Goal: Task Accomplishment & Management: Complete application form

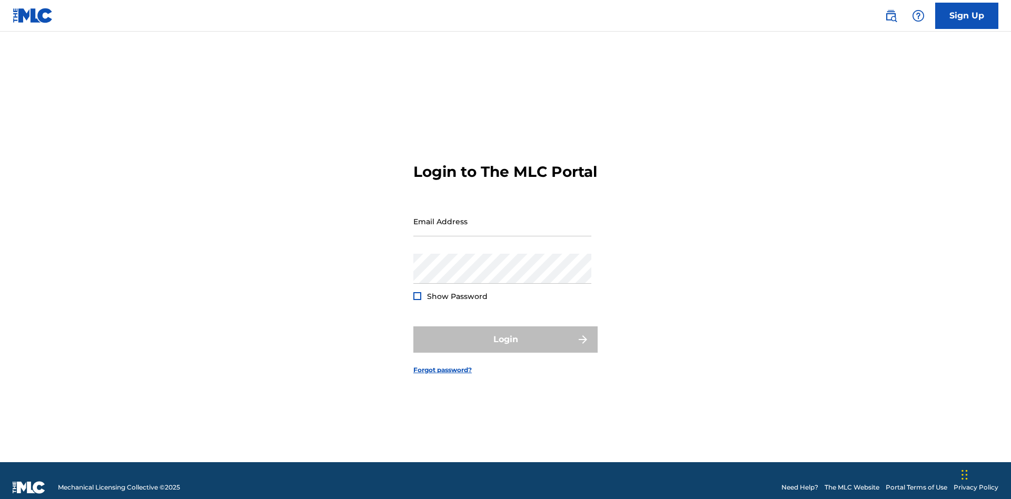
scroll to position [14, 0]
click at [503, 217] on input "Email Address" at bounding box center [503, 221] width 178 height 30
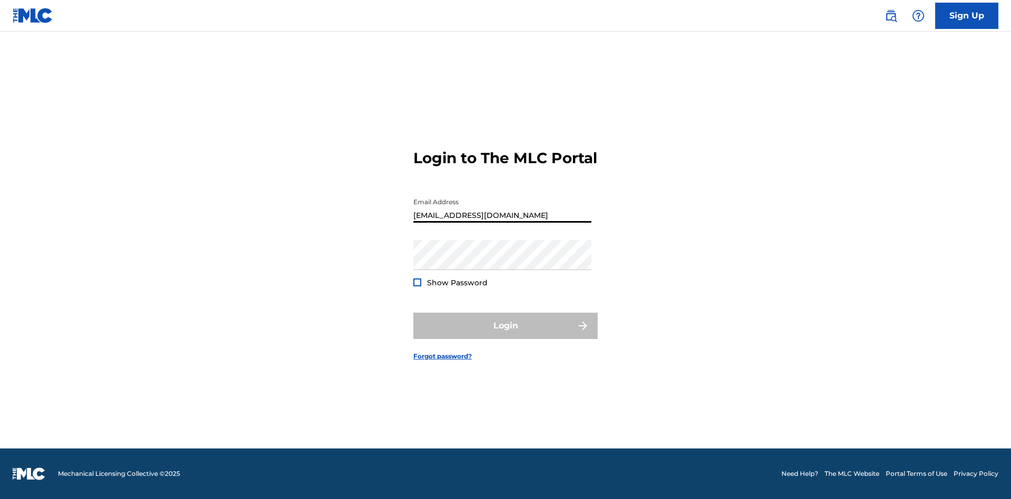
type input "Duke.McTesterson@gmail.com"
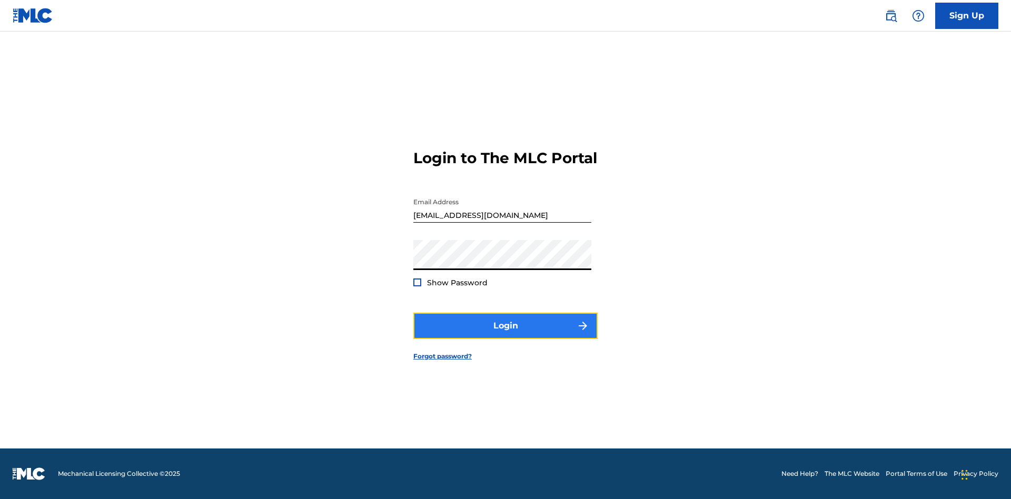
click at [506, 335] on button "Login" at bounding box center [506, 326] width 184 height 26
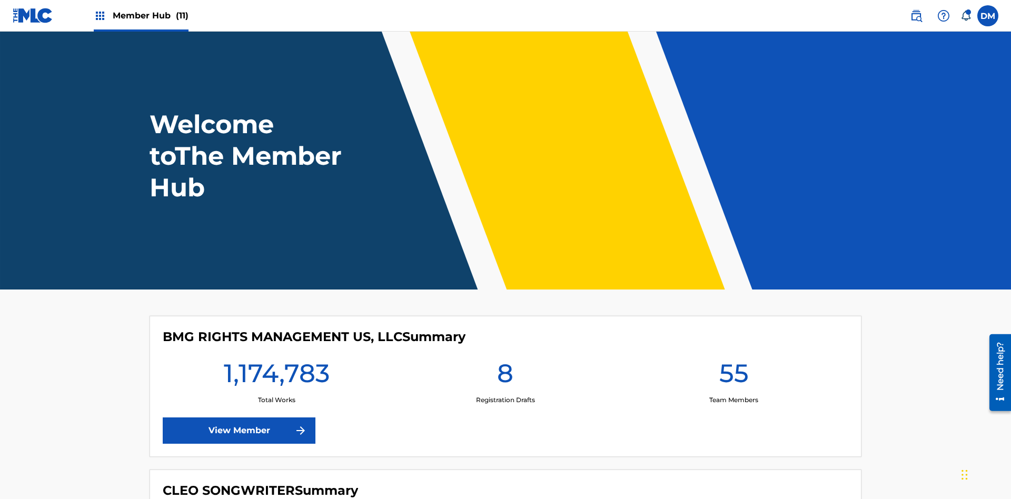
click at [150, 15] on span "Member Hub (11)" at bounding box center [151, 15] width 76 height 12
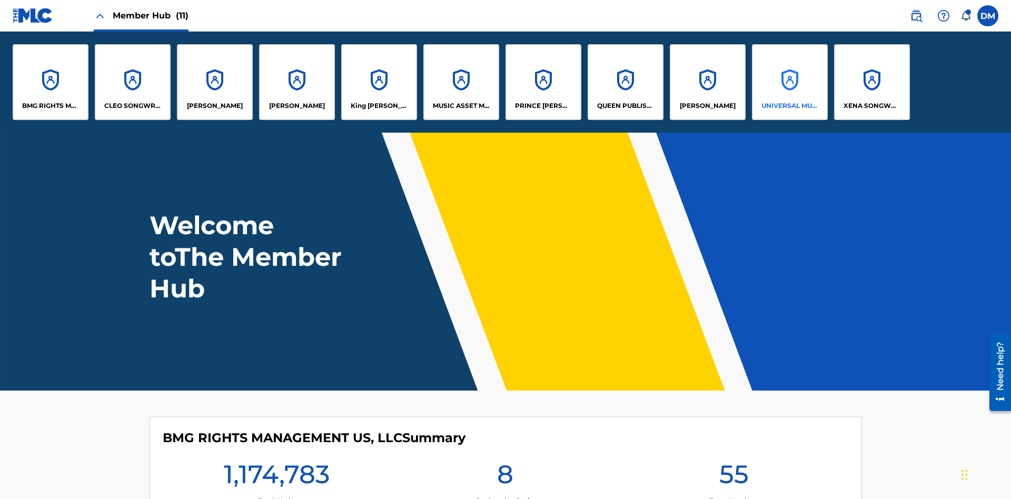
click at [790, 106] on p "UNIVERSAL MUSIC PUB GROUP" at bounding box center [790, 105] width 57 height 9
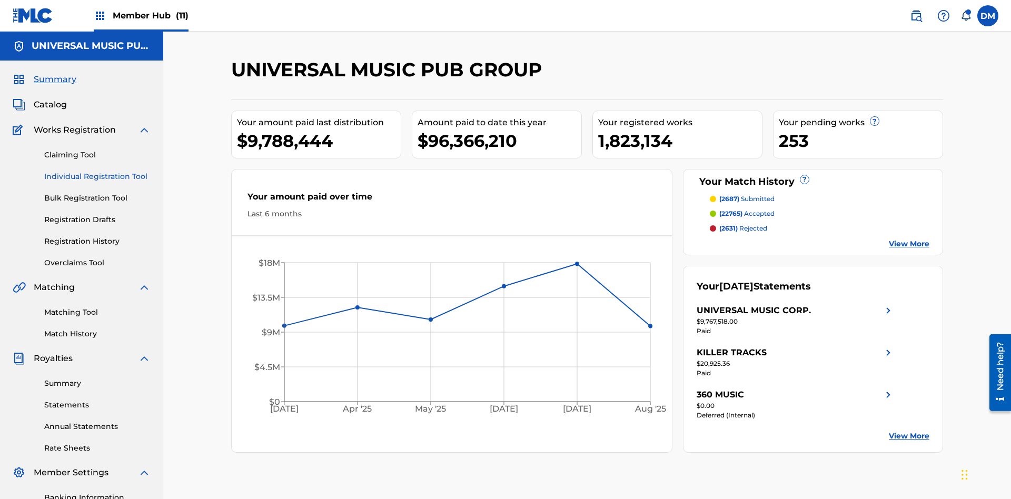
click at [97, 171] on link "Individual Registration Tool" at bounding box center [97, 176] width 106 height 11
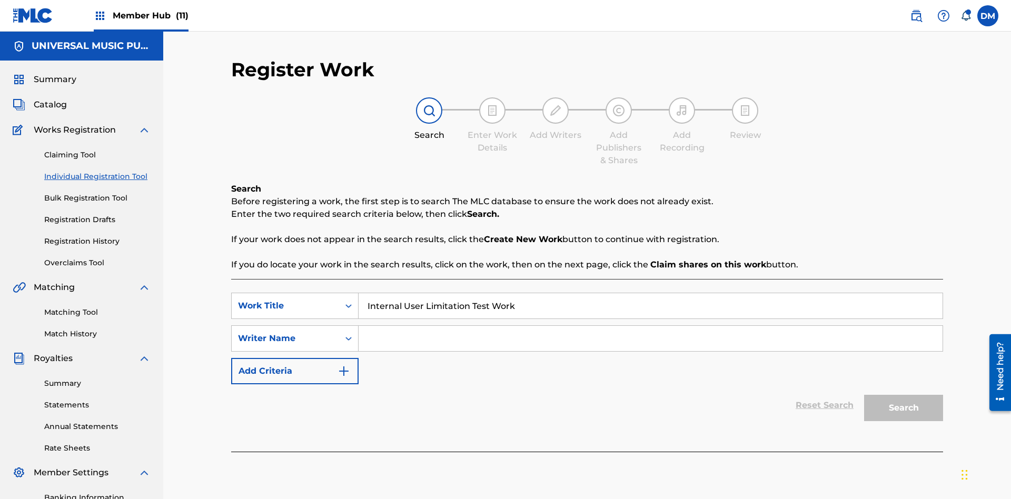
click at [651, 326] on input "Search Form" at bounding box center [651, 338] width 584 height 25
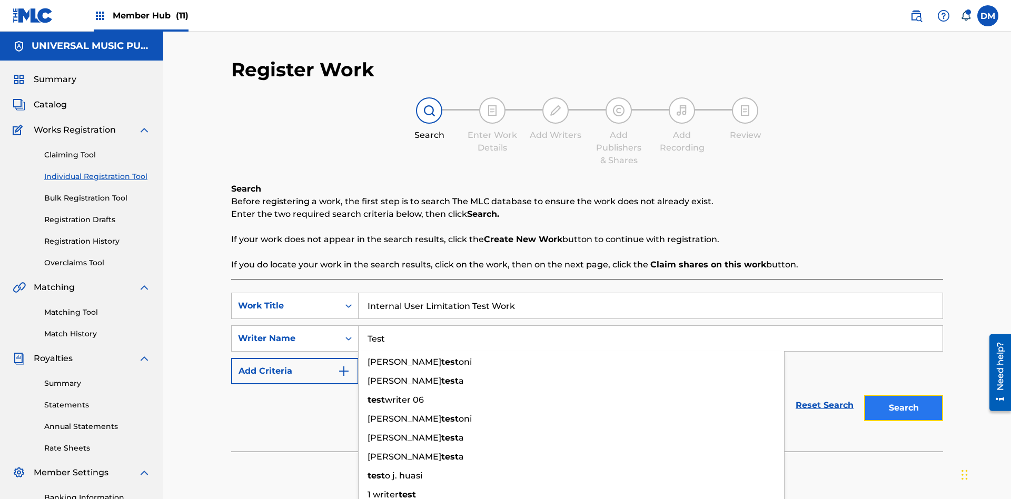
click at [904, 395] on button "Search" at bounding box center [903, 408] width 79 height 26
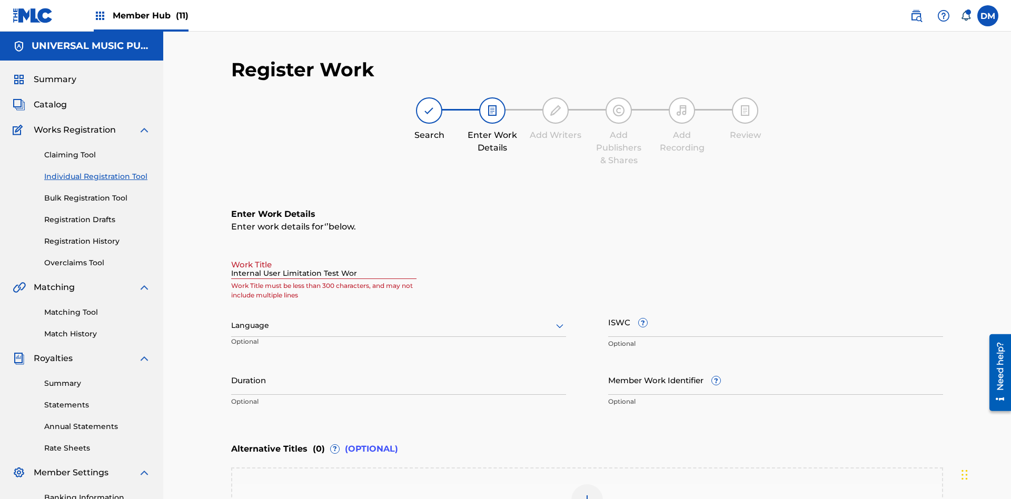
type input "Internal User Limitation Test Work"
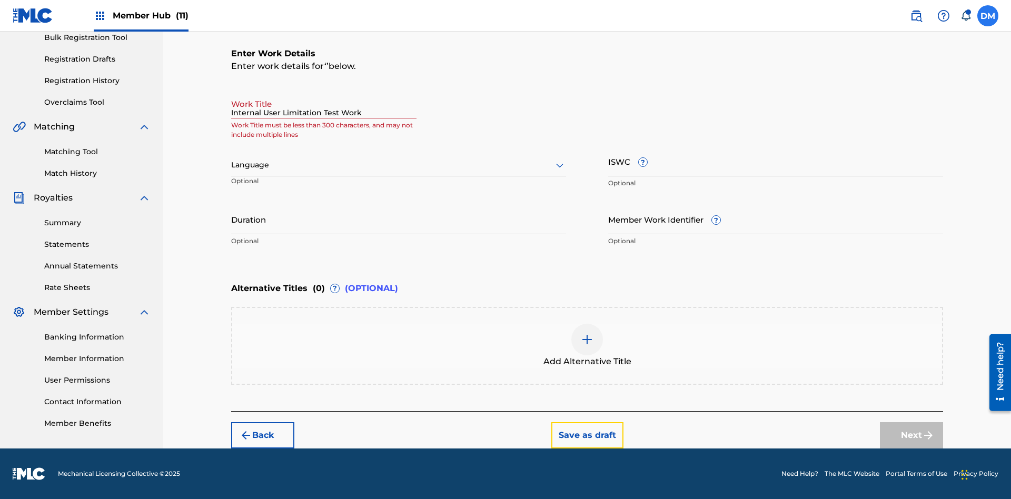
click at [587, 435] on button "Save as draft" at bounding box center [588, 435] width 72 height 26
click at [988, 15] on label at bounding box center [988, 15] width 21 height 21
click at [988, 16] on input "DM Duke McTesterson duke.mctesterson@gmail.com Notification Preferences Profile…" at bounding box center [988, 16] width 0 height 0
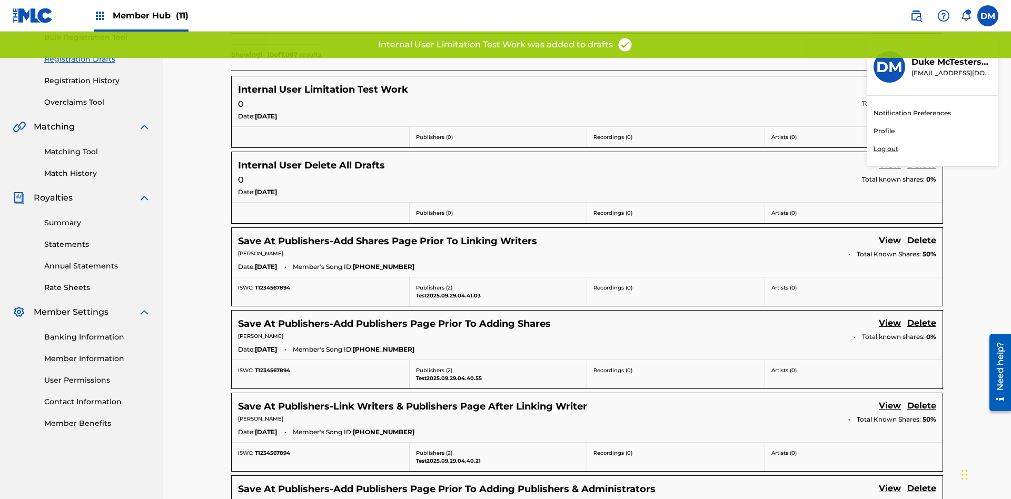
click at [886, 149] on p "Log out" at bounding box center [886, 148] width 25 height 9
click at [988, 16] on input "DM Duke McTesterson duke.mctesterson@gmail.com Notification Preferences Profile…" at bounding box center [988, 16] width 0 height 0
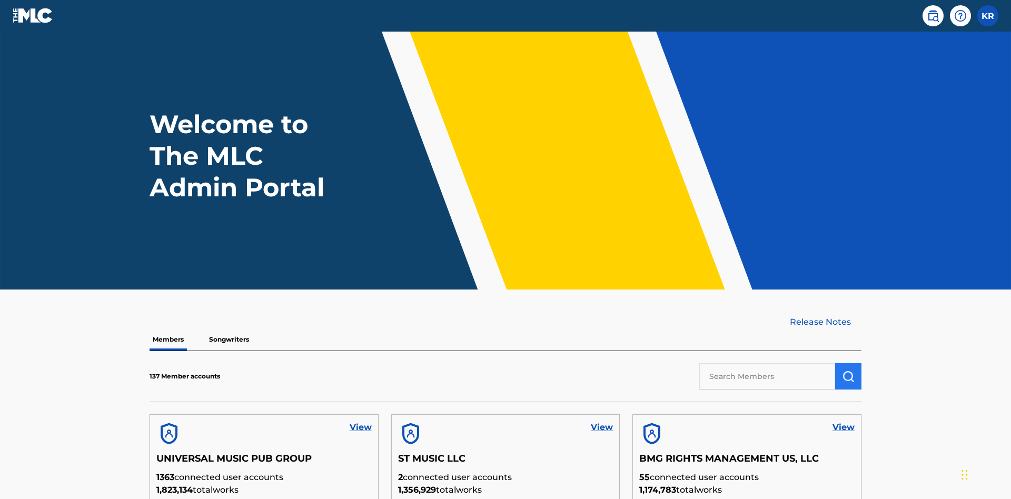
click at [768, 363] on input "text" at bounding box center [768, 376] width 136 height 26
click at [849, 370] on img "submit" at bounding box center [848, 376] width 13 height 13
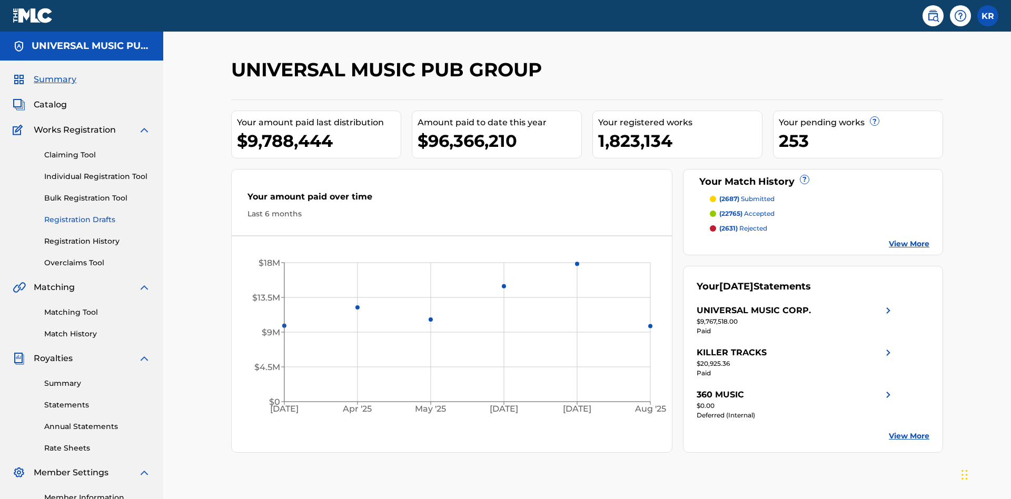
click at [97, 214] on link "Registration Drafts" at bounding box center [97, 219] width 106 height 11
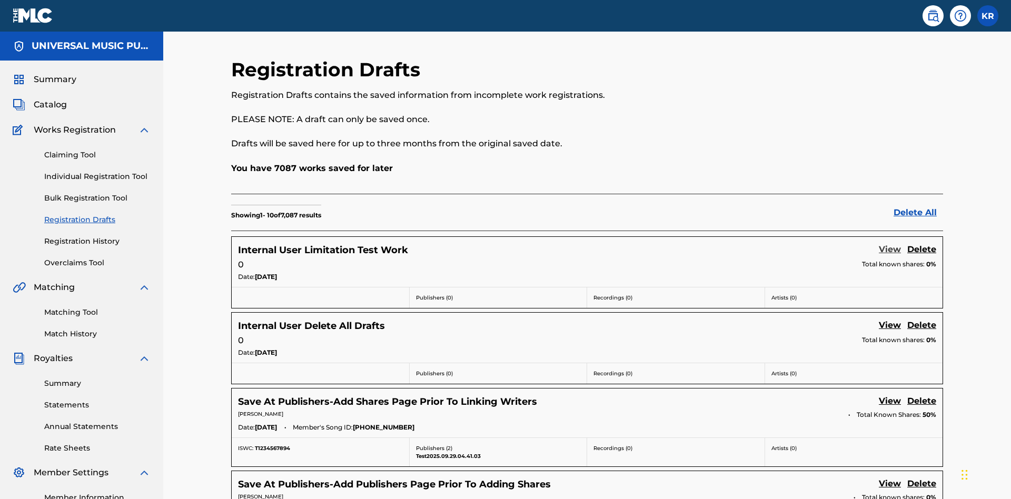
click at [890, 243] on link "View" at bounding box center [890, 250] width 22 height 14
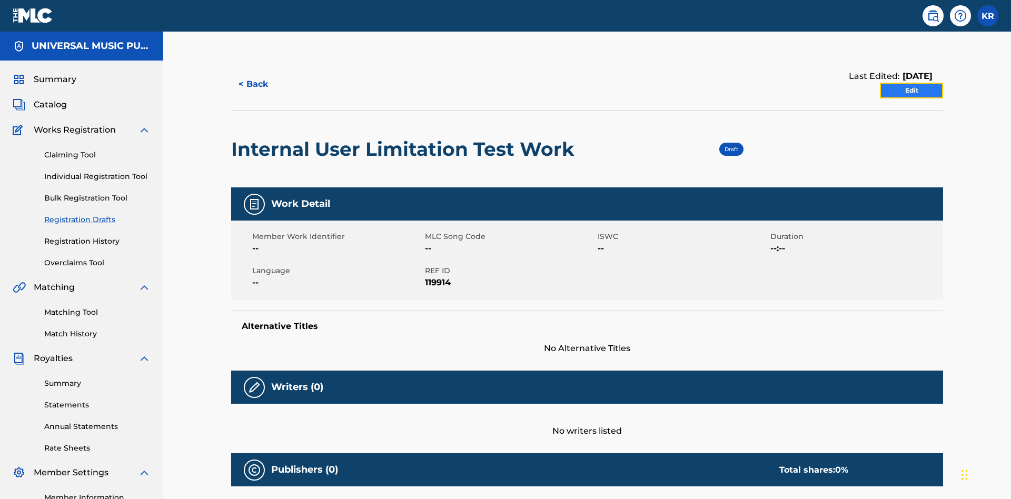
click at [912, 83] on link "Edit" at bounding box center [911, 91] width 63 height 16
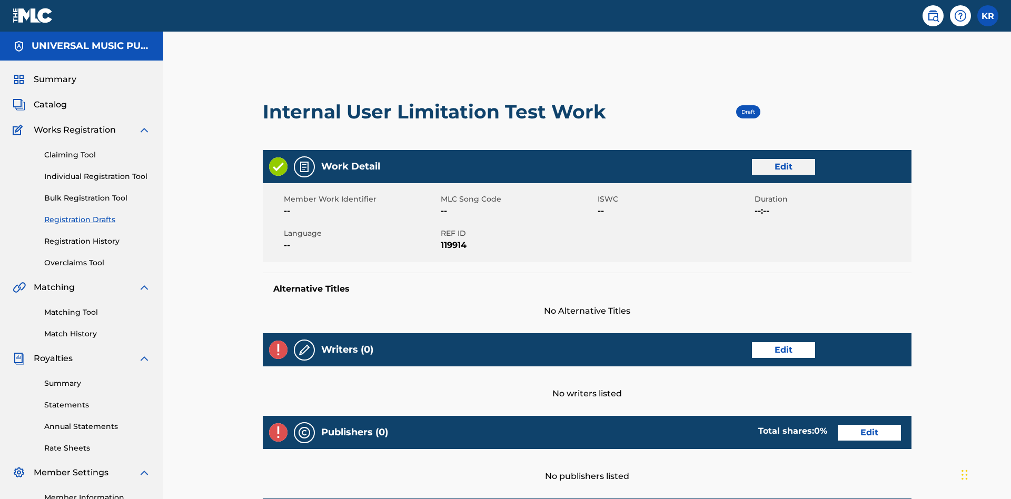
click at [752, 159] on link "Edit" at bounding box center [783, 167] width 63 height 16
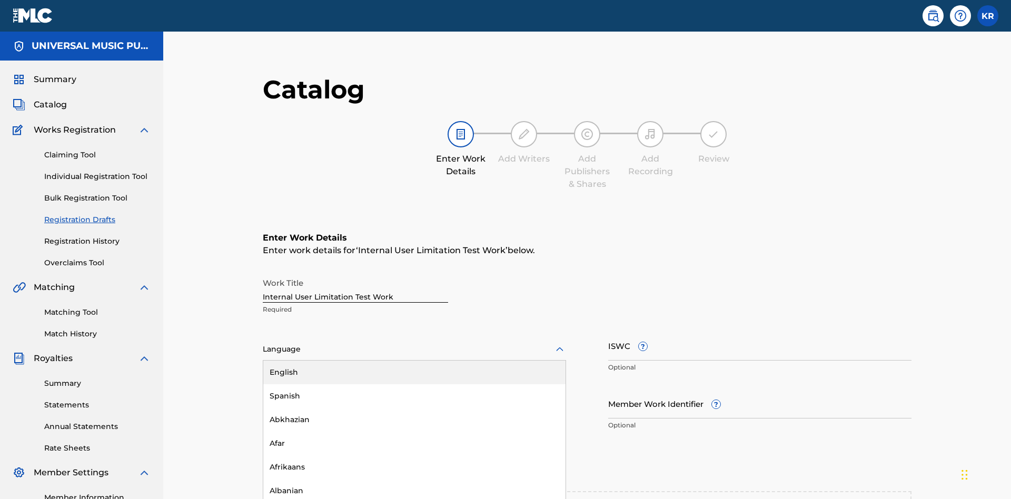
click at [263, 385] on div "Spanish" at bounding box center [414, 397] width 302 height 24
click at [608, 389] on input "Member Work Identifier ?" at bounding box center [759, 404] width 303 height 30
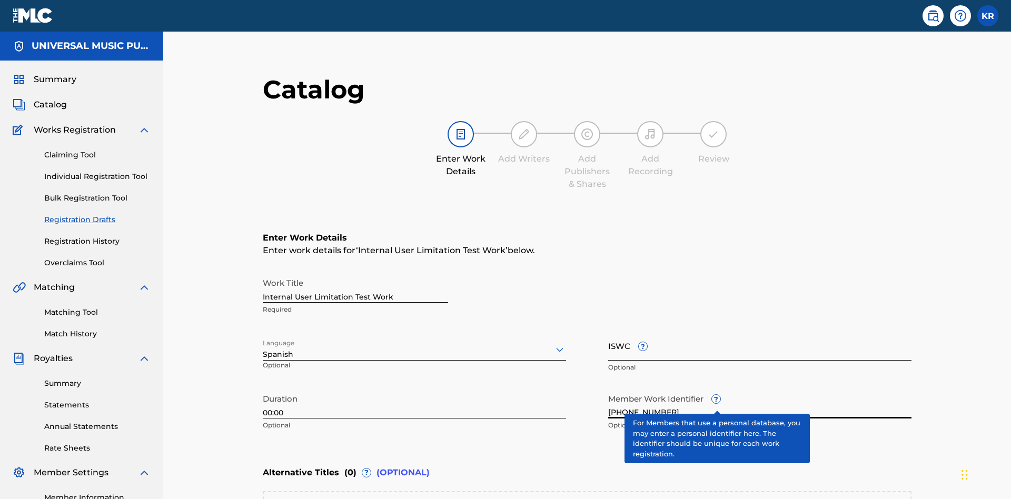
type input "2025.09.30.04"
click at [608, 331] on input "ISWC ?" at bounding box center [759, 346] width 303 height 30
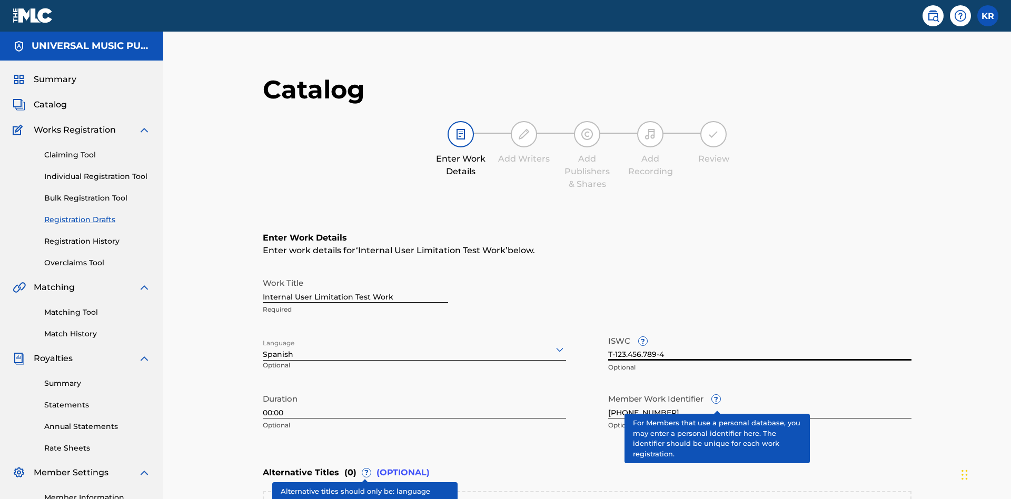
type input "T-123.456.789-4"
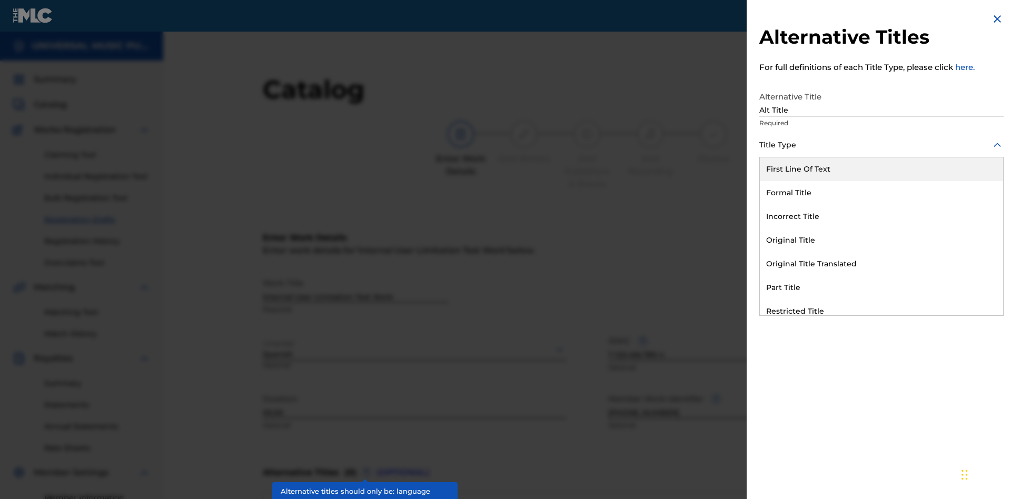
click at [882, 240] on div "Original Title" at bounding box center [881, 241] width 243 height 24
click at [882, 192] on div at bounding box center [882, 192] width 244 height 13
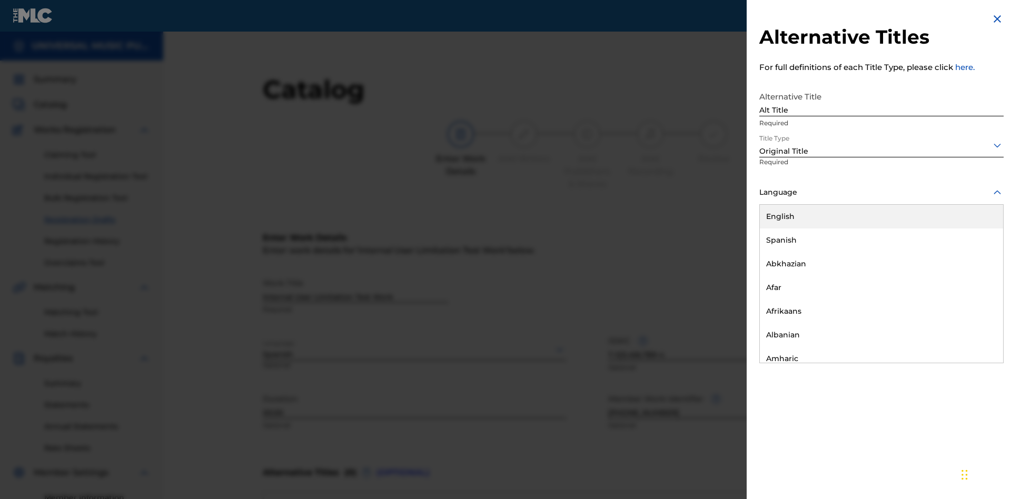
click at [972, 254] on button "Add Title" at bounding box center [972, 254] width 63 height 26
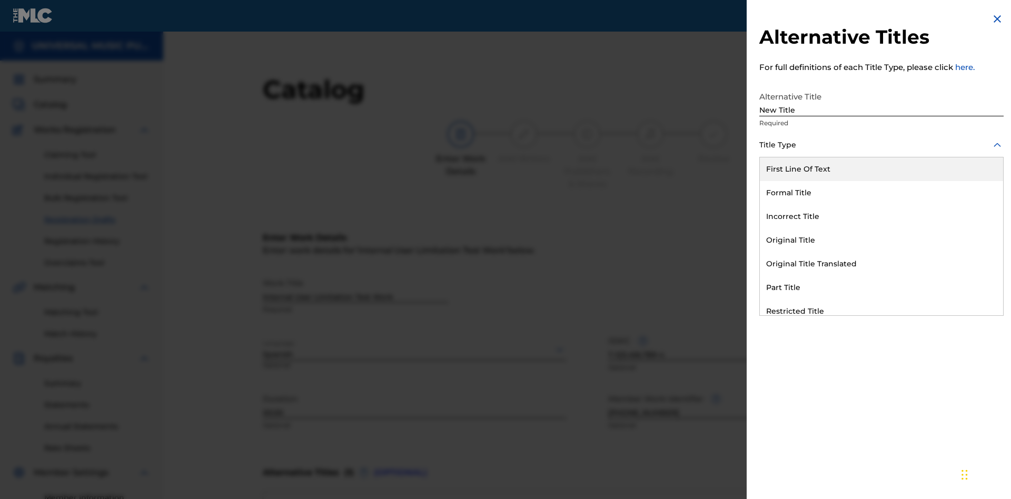
click at [882, 217] on div "Incorrect Title" at bounding box center [881, 217] width 243 height 24
click at [882, 192] on div at bounding box center [882, 192] width 244 height 13
click at [972, 254] on button "Add Title" at bounding box center [972, 254] width 63 height 26
click at [882, 288] on div "Part Title" at bounding box center [881, 288] width 243 height 24
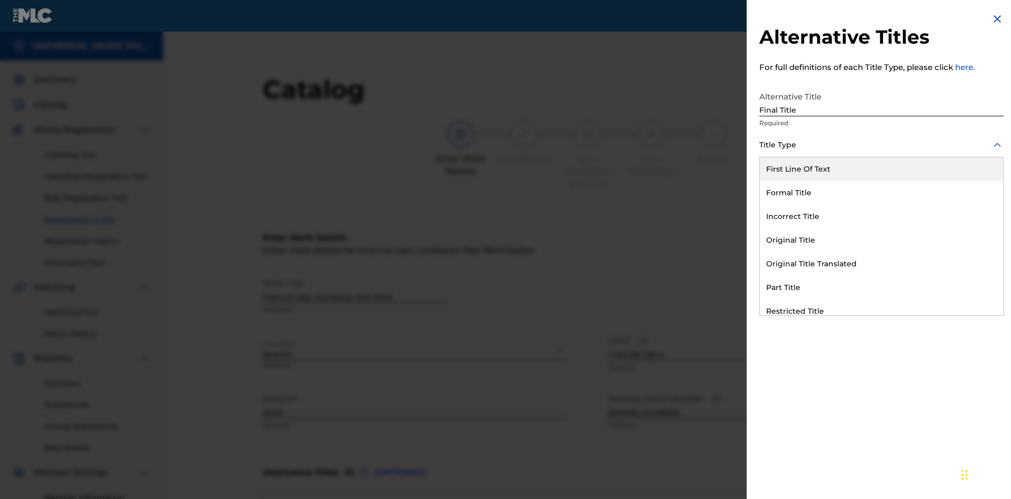
click at [882, 192] on div at bounding box center [882, 192] width 244 height 13
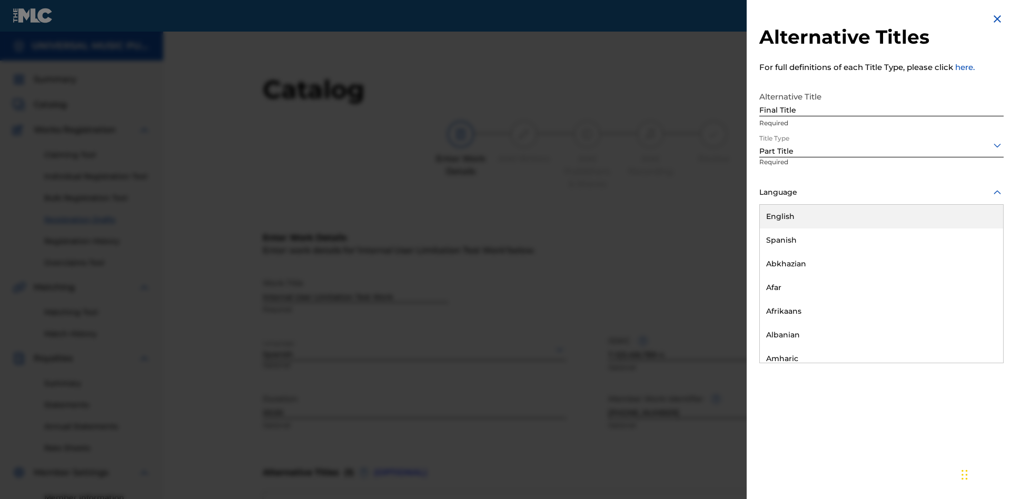
click at [972, 254] on button "Add Title" at bounding box center [972, 254] width 63 height 26
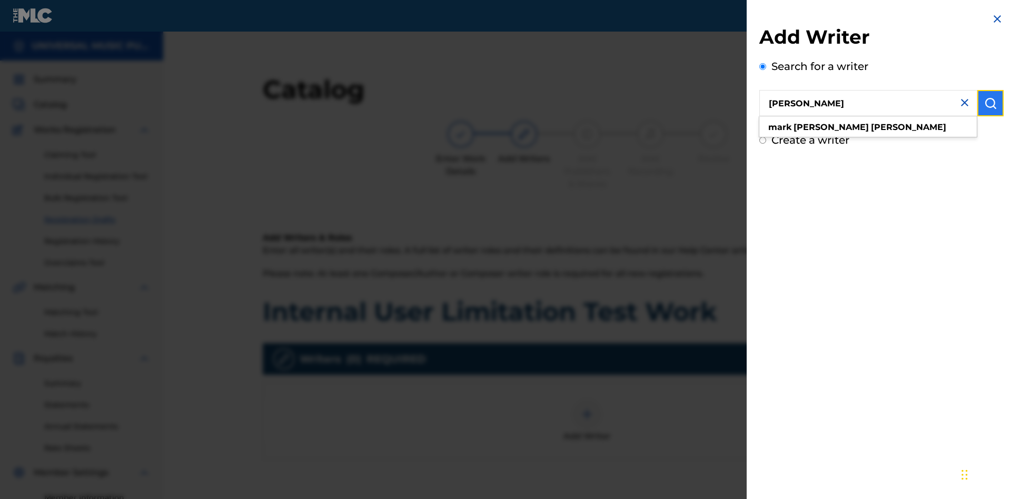
click at [991, 103] on img "submit" at bounding box center [991, 103] width 13 height 13
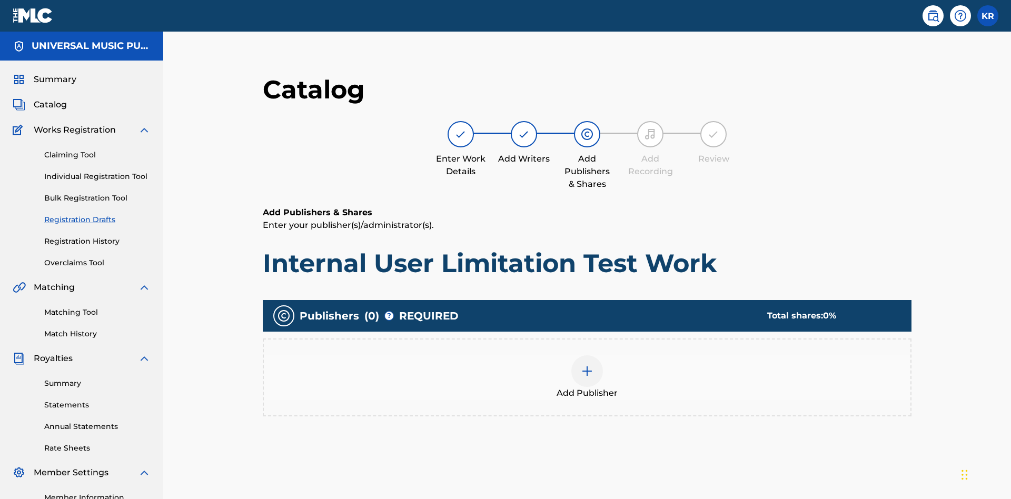
click at [581, 365] on img at bounding box center [587, 371] width 13 height 13
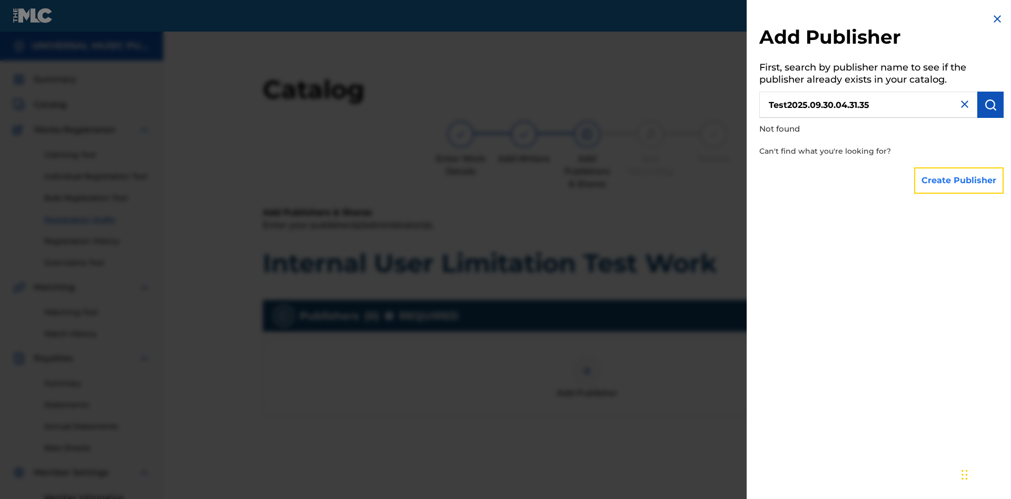
click at [960, 180] on button "Create Publisher" at bounding box center [959, 181] width 90 height 26
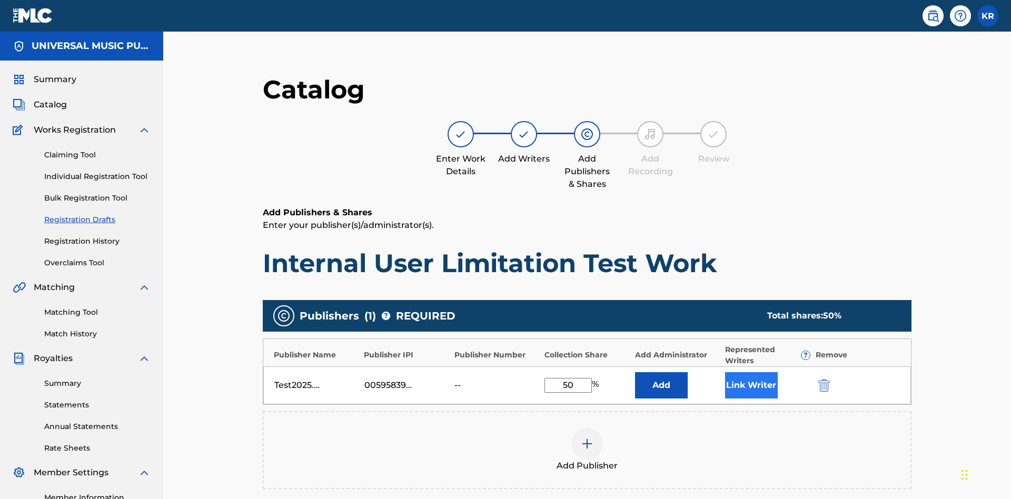
type input "50"
click at [725, 372] on button "Link Writer" at bounding box center [751, 385] width 53 height 26
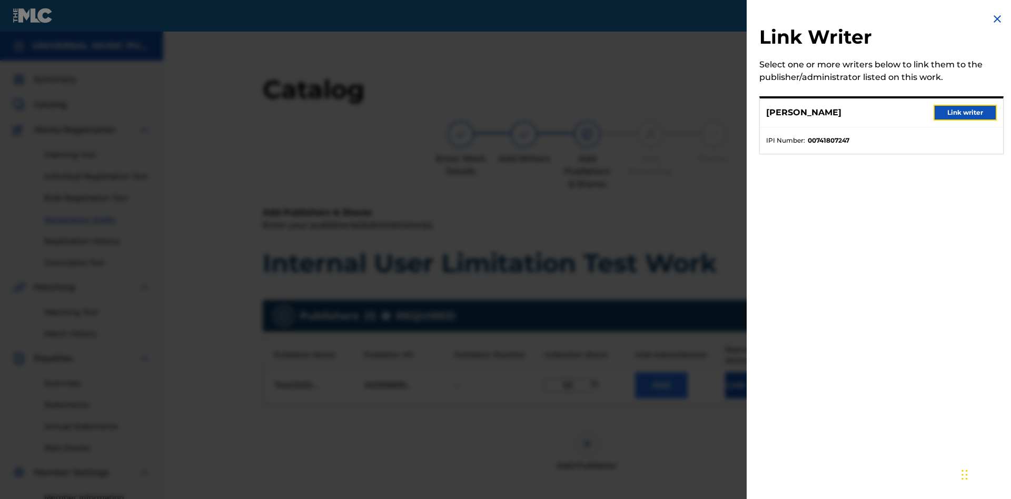
click at [966, 113] on button "Link writer" at bounding box center [965, 113] width 63 height 16
click at [725, 372] on button "Link Writer" at bounding box center [751, 385] width 53 height 26
click at [635, 372] on button "Add" at bounding box center [661, 385] width 53 height 26
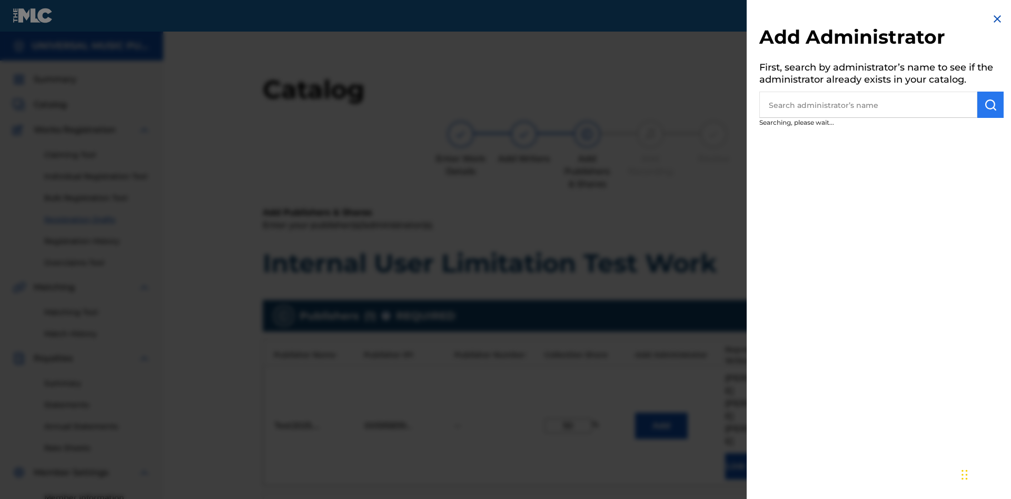
click at [869, 105] on input "text" at bounding box center [869, 105] width 218 height 26
type input "Test2025.09.30.04.31.56"
click at [991, 105] on img "submit" at bounding box center [991, 105] width 13 height 13
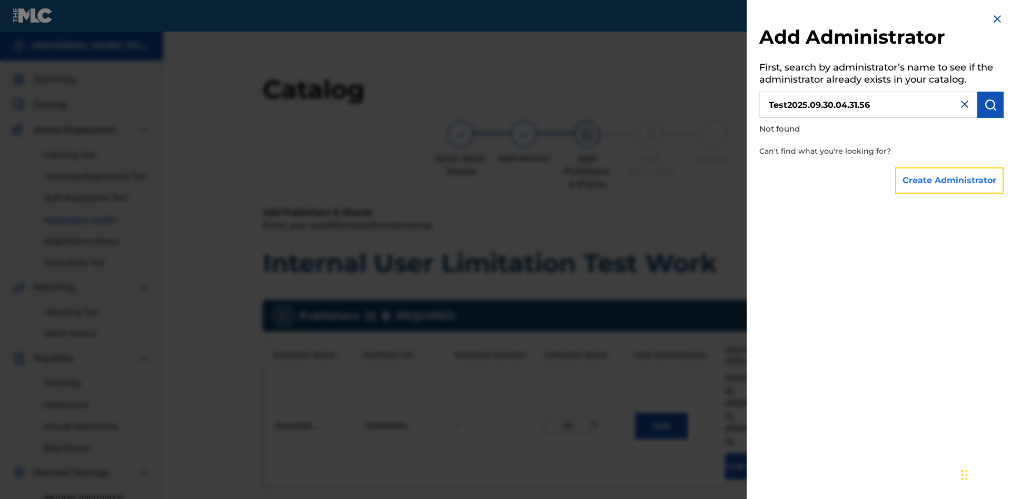
click at [950, 180] on button "Create Administrator" at bounding box center [950, 181] width 109 height 26
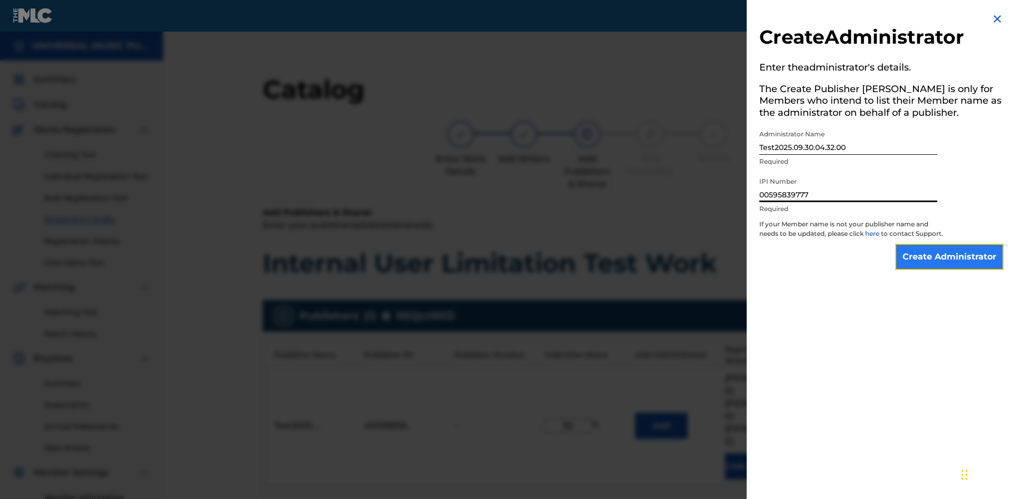
click at [950, 267] on input "Create Administrator" at bounding box center [950, 257] width 109 height 26
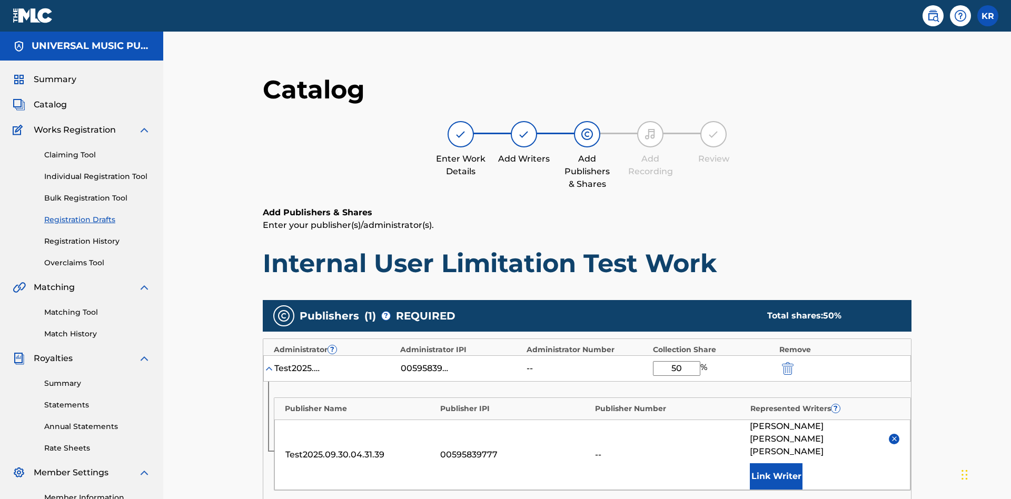
scroll to position [252, 263]
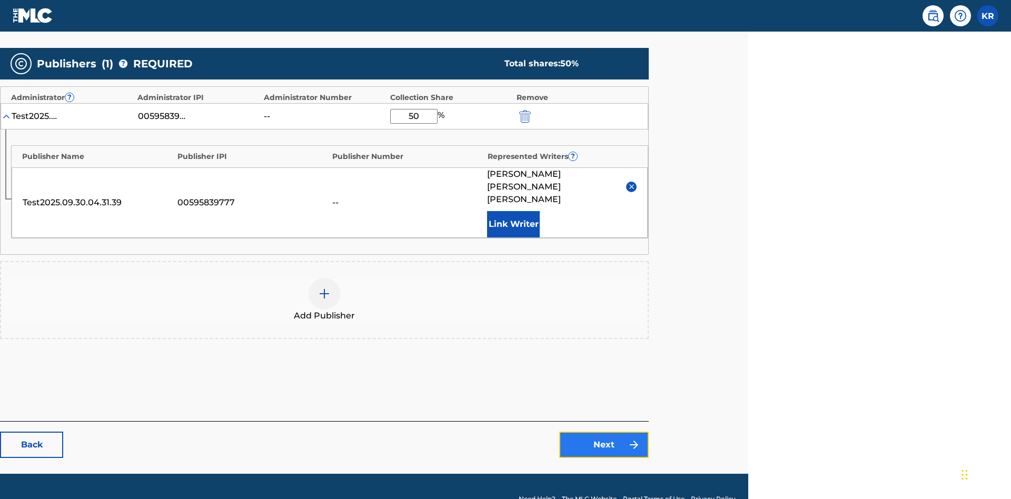
click at [604, 432] on link "Next" at bounding box center [604, 445] width 90 height 26
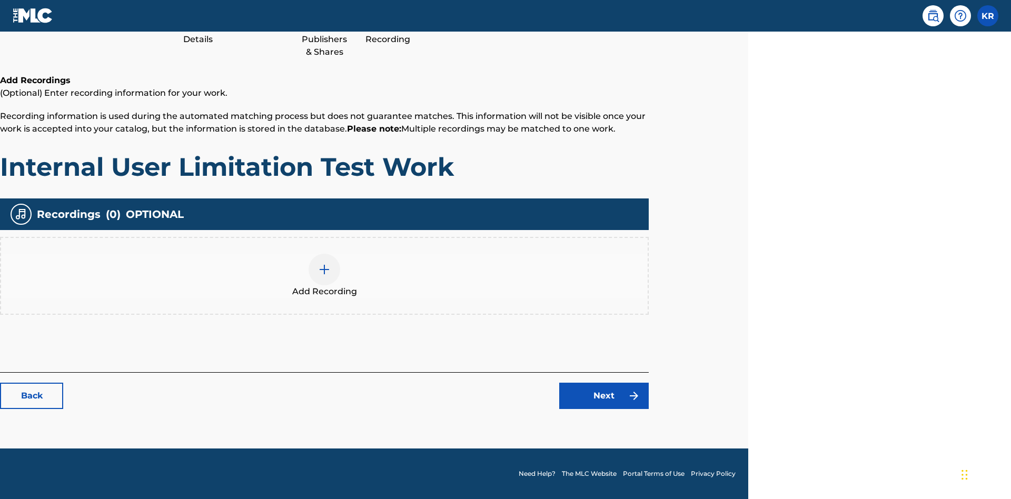
click at [324, 276] on img at bounding box center [324, 269] width 13 height 13
